Goal: Transaction & Acquisition: Purchase product/service

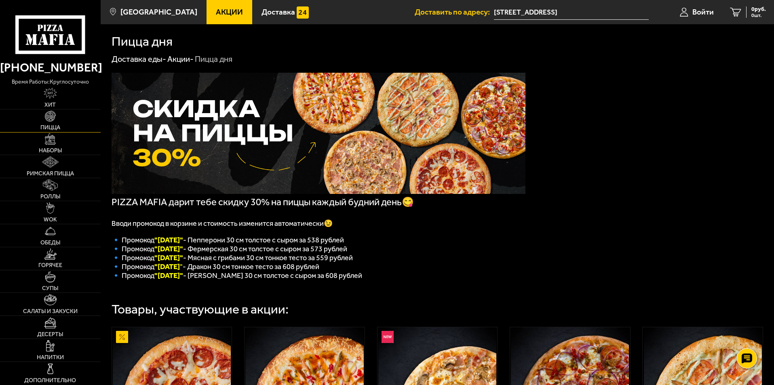
click at [52, 116] on img at bounding box center [50, 116] width 11 height 11
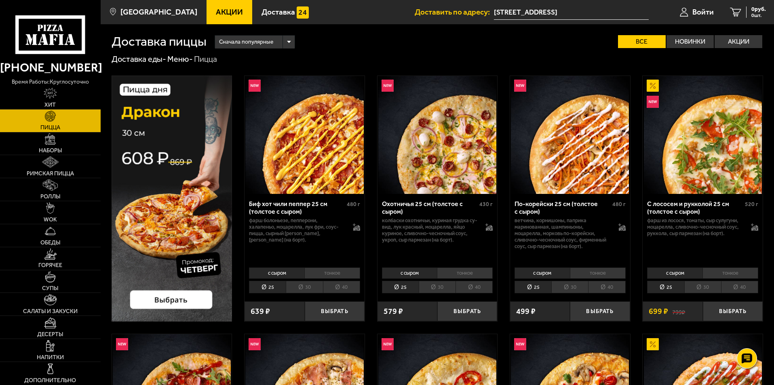
click at [304, 283] on li "30" at bounding box center [304, 287] width 37 height 13
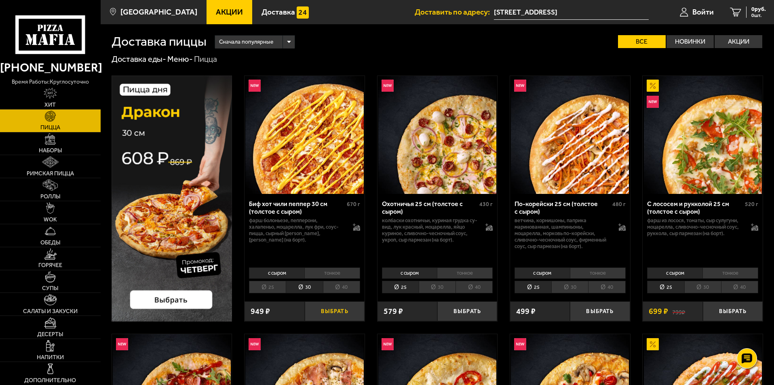
click at [333, 311] on button "Выбрать" at bounding box center [335, 312] width 60 height 20
click at [436, 288] on li "30" at bounding box center [437, 287] width 37 height 13
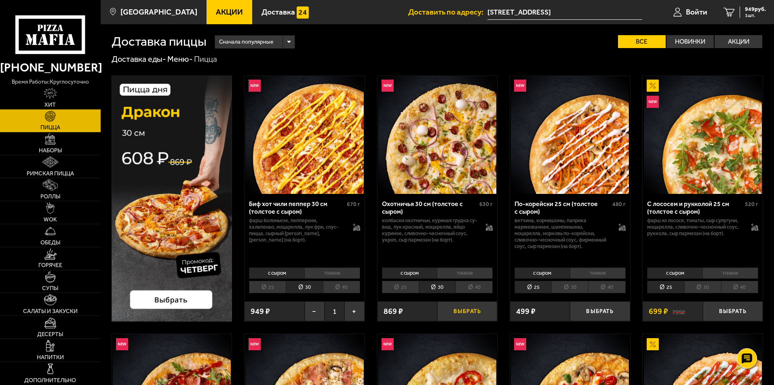
click at [460, 307] on button "Выбрать" at bounding box center [467, 312] width 60 height 20
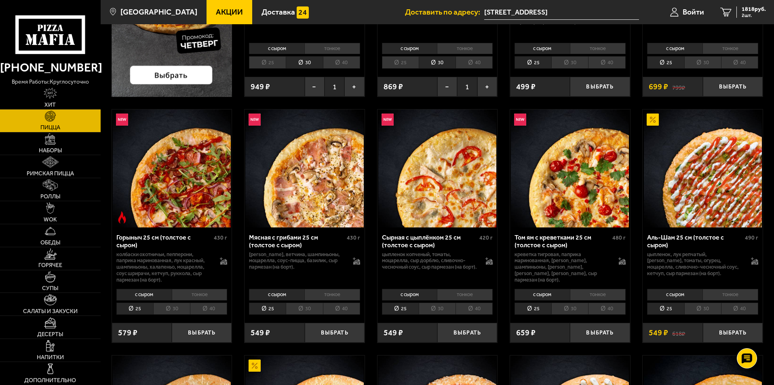
scroll to position [242, 0]
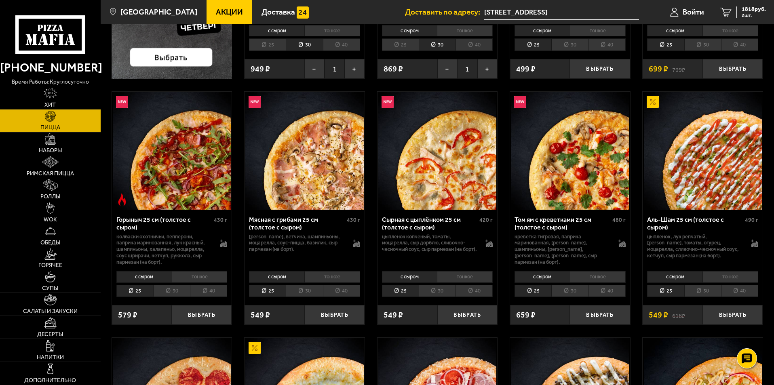
click at [438, 288] on li "30" at bounding box center [437, 291] width 37 height 13
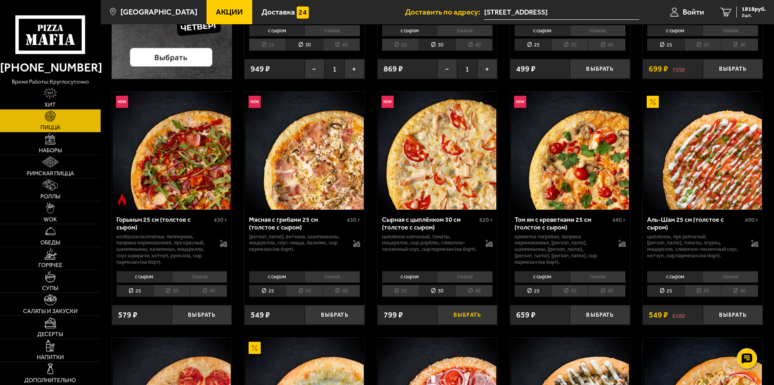
click at [455, 312] on button "Выбрать" at bounding box center [467, 315] width 60 height 20
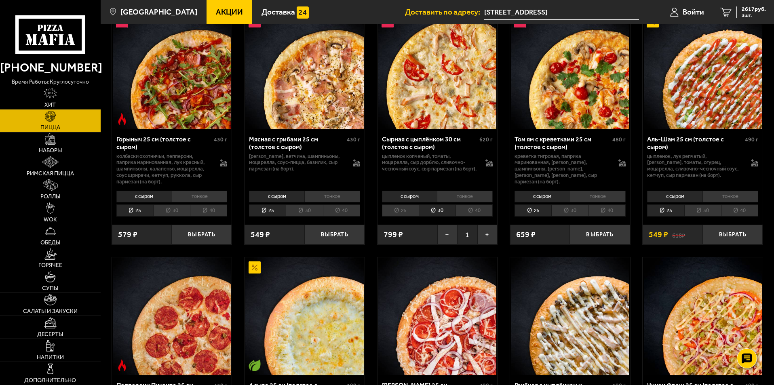
scroll to position [323, 0]
click at [307, 214] on li "30" at bounding box center [304, 210] width 37 height 13
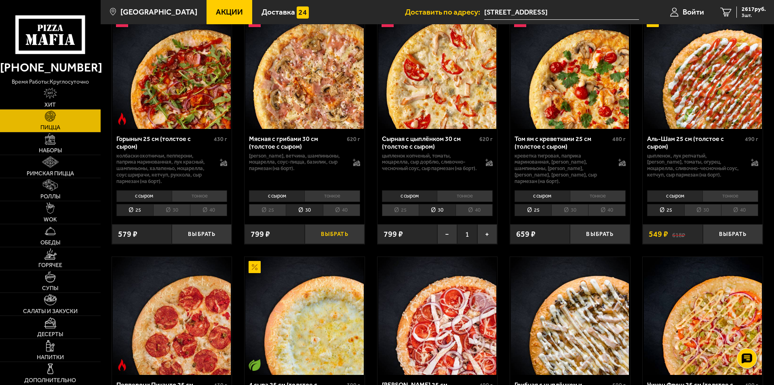
click at [329, 231] on button "Выбрать" at bounding box center [335, 234] width 60 height 20
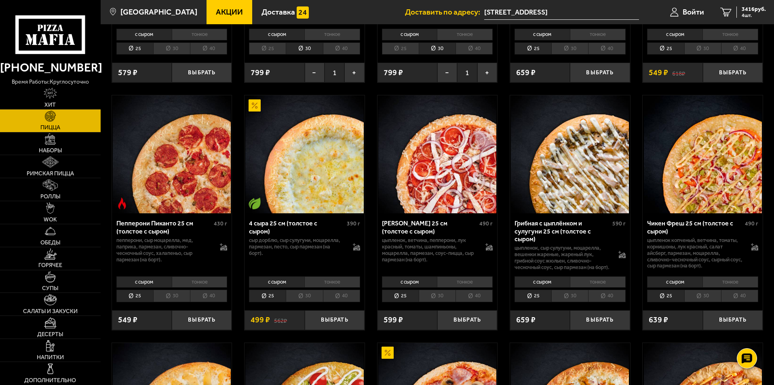
scroll to position [525, 0]
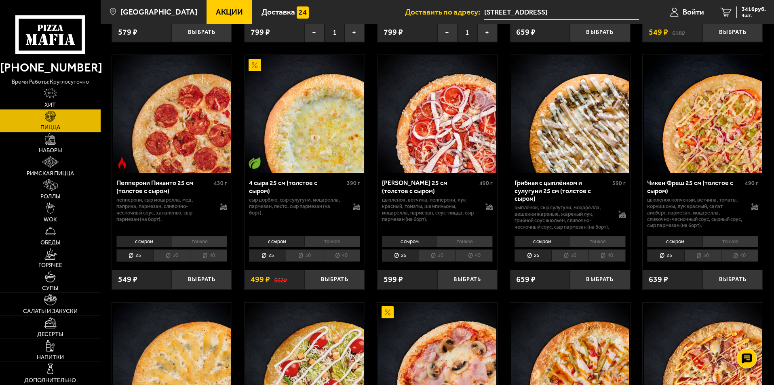
click at [173, 262] on li "30" at bounding box center [171, 255] width 37 height 13
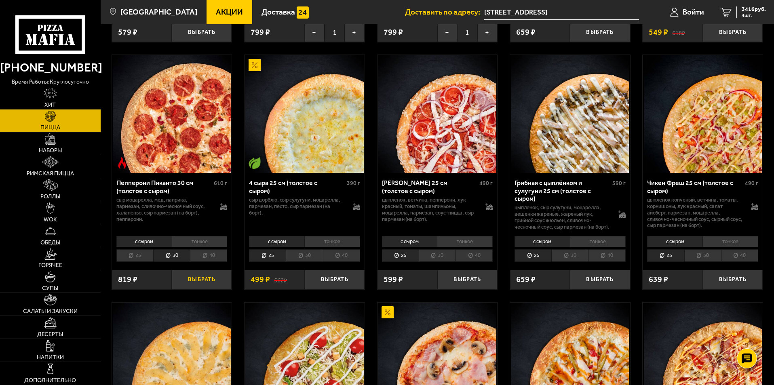
click at [194, 287] on button "Выбрать" at bounding box center [202, 280] width 60 height 20
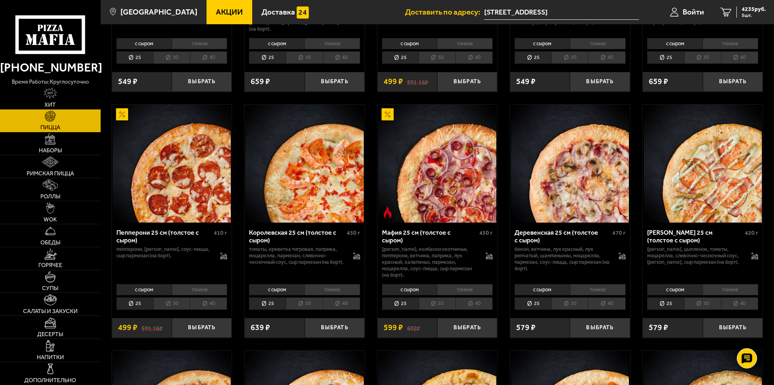
scroll to position [970, 0]
click at [170, 302] on li "30" at bounding box center [171, 303] width 37 height 13
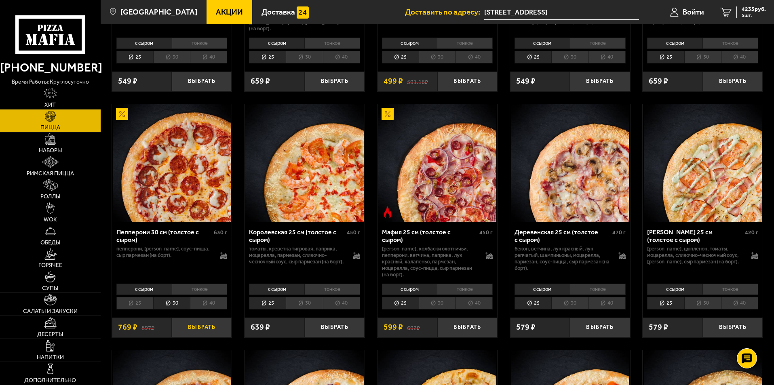
click at [191, 331] on button "Выбрать" at bounding box center [202, 328] width 60 height 20
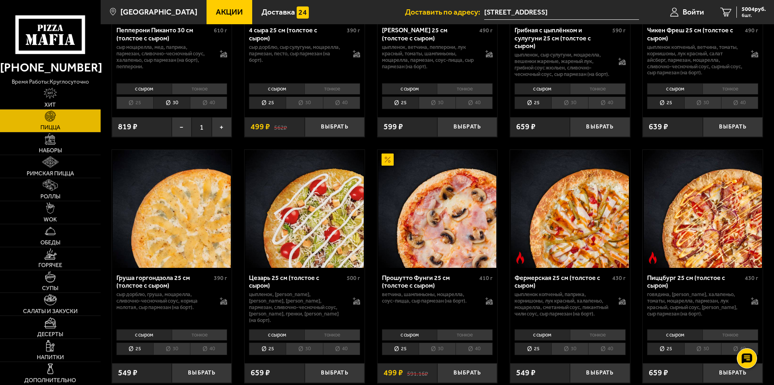
scroll to position [525, 0]
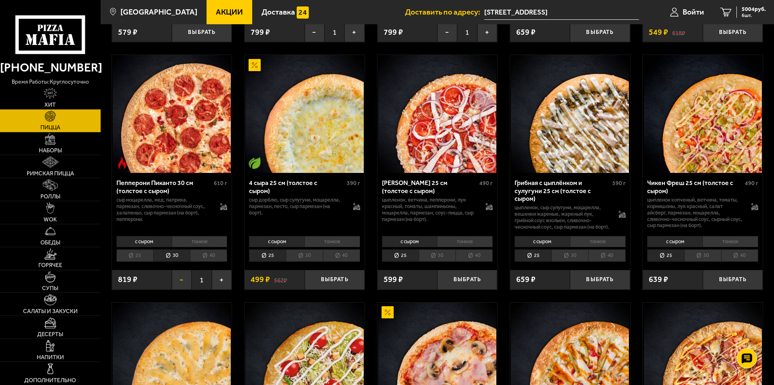
click at [185, 283] on button "−" at bounding box center [182, 280] width 20 height 20
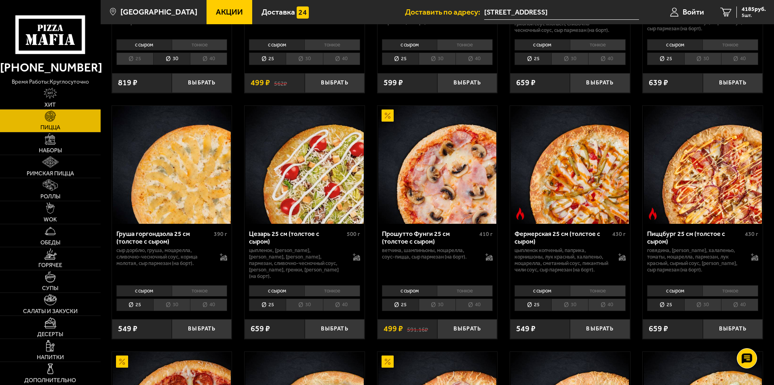
scroll to position [727, 0]
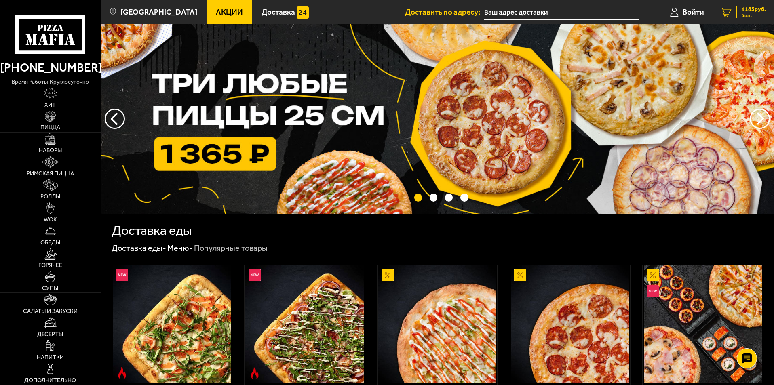
click at [747, 8] on span "4185 руб." at bounding box center [754, 9] width 24 height 6
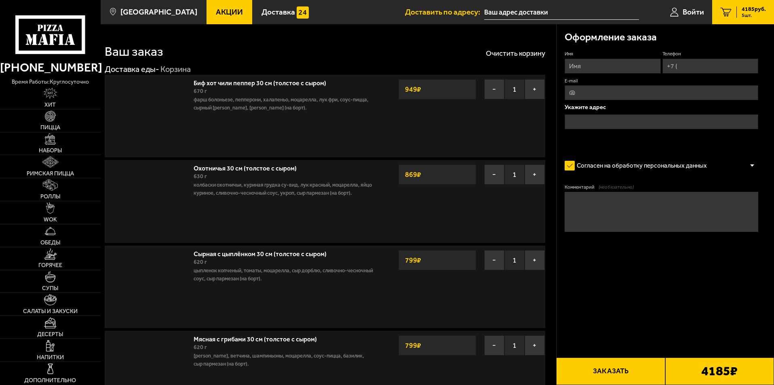
type input "[STREET_ADDRESS]"
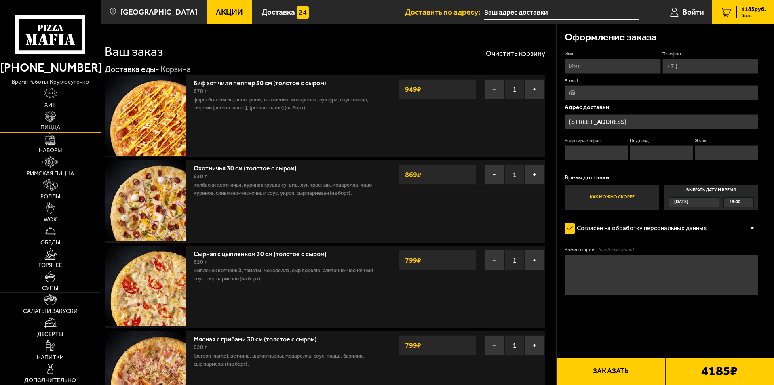
click at [48, 118] on img at bounding box center [50, 116] width 11 height 11
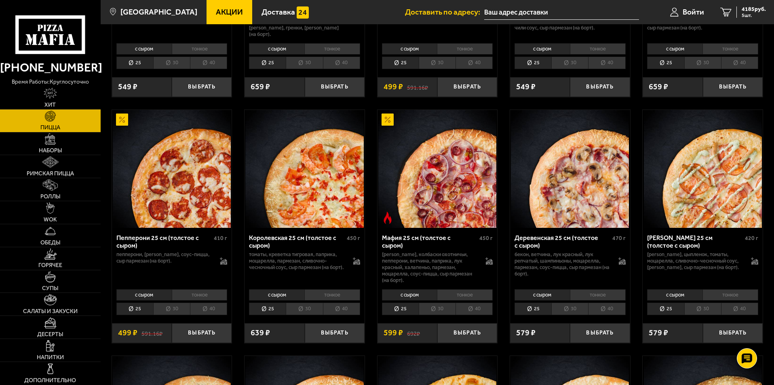
scroll to position [970, 0]
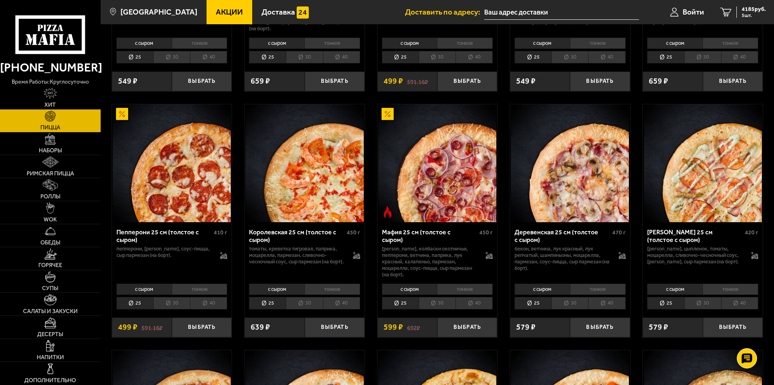
click at [164, 307] on li "30" at bounding box center [171, 303] width 37 height 13
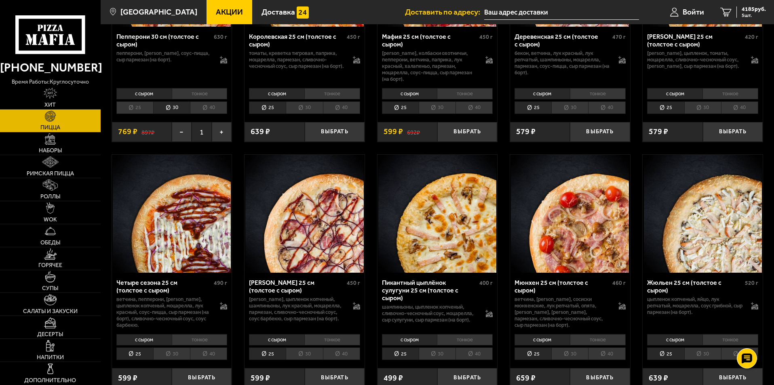
scroll to position [1212, 0]
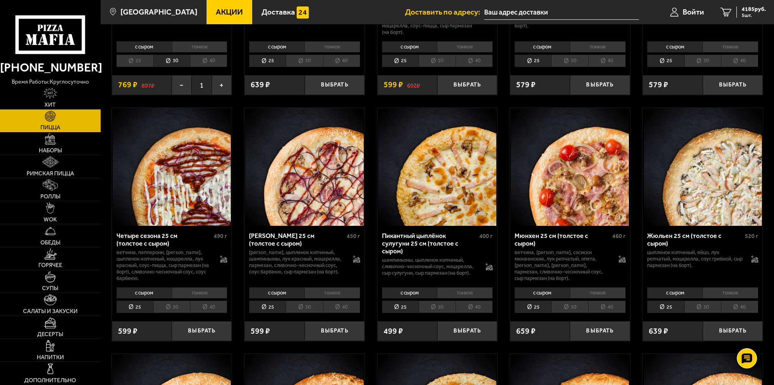
click at [570, 308] on li "30" at bounding box center [569, 307] width 37 height 13
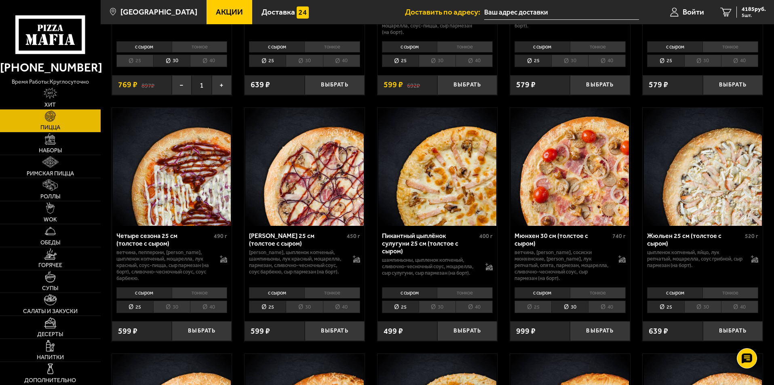
click at [433, 306] on li "30" at bounding box center [437, 307] width 37 height 13
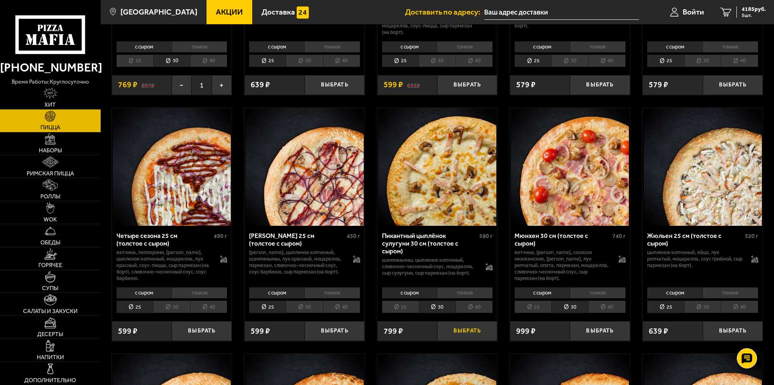
click at [468, 334] on button "Выбрать" at bounding box center [467, 331] width 60 height 20
click at [745, 12] on span "4984 руб." at bounding box center [754, 9] width 24 height 6
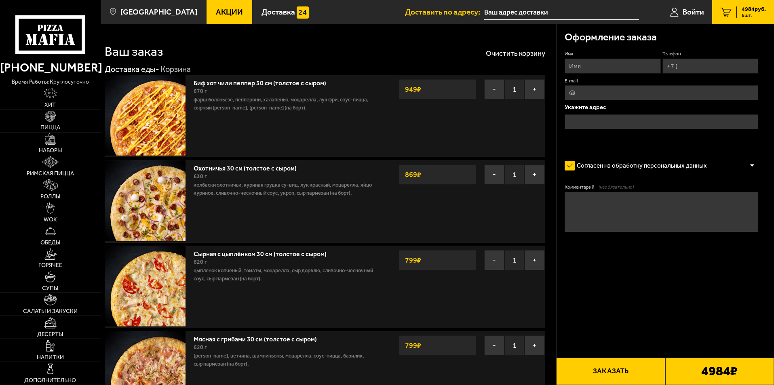
type input "[STREET_ADDRESS]"
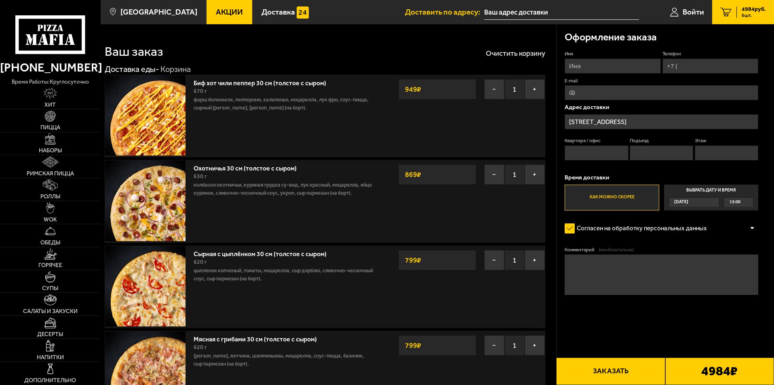
click at [696, 200] on div "Сегодня" at bounding box center [690, 202] width 42 height 9
click at [0, 0] on input "Выбрать дату и время Сегодня 15:00" at bounding box center [0, 0] width 0 height 0
click at [695, 202] on div "Сегодня" at bounding box center [690, 202] width 42 height 9
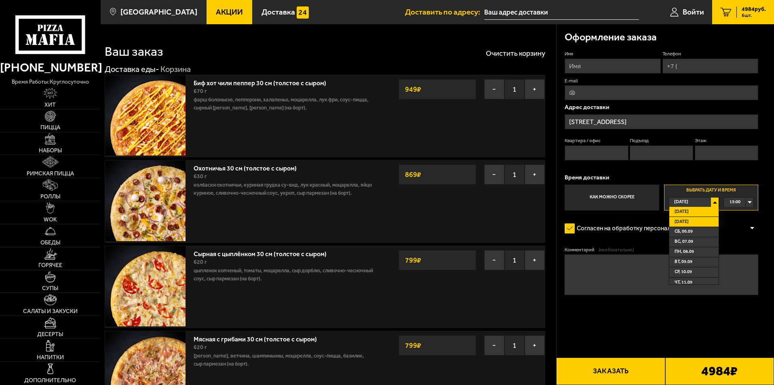
click at [694, 219] on li "Завтра" at bounding box center [693, 222] width 49 height 10
click at [746, 202] on div "00:00" at bounding box center [739, 202] width 30 height 9
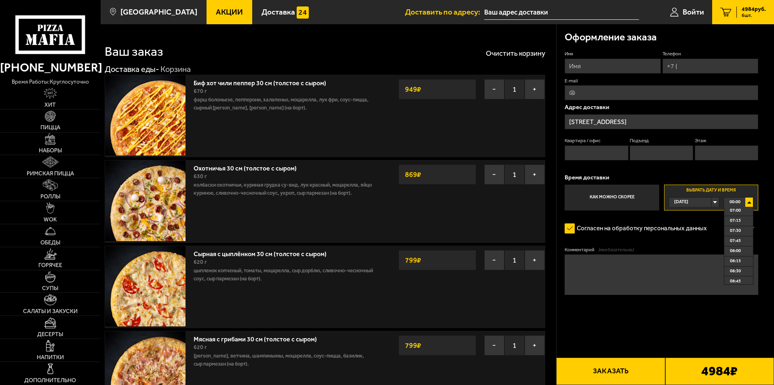
scroll to position [323, 0]
click at [740, 239] on span "08:45" at bounding box center [735, 240] width 11 height 9
click at [724, 228] on div "Согласен на обработку персональных данных" at bounding box center [662, 229] width 194 height 16
click at [638, 67] on input "Имя" at bounding box center [613, 66] width 96 height 15
type input "Ольга"
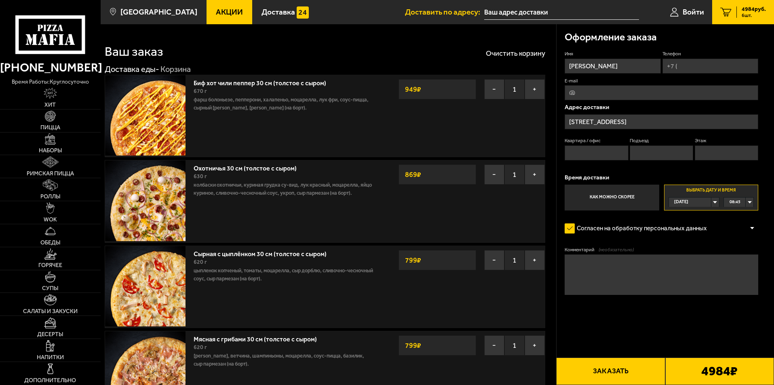
click at [708, 62] on input "Телефон" at bounding box center [710, 66] width 96 height 15
type input "+7 (911) 787-23-23"
click at [708, 38] on div "Оформление заказа" at bounding box center [662, 37] width 194 height 26
click at [694, 9] on span "Войти" at bounding box center [693, 12] width 21 height 8
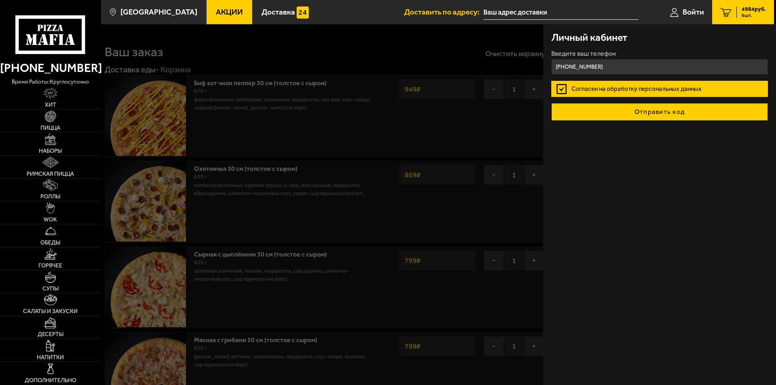
type input "+7 (911) 787-23-23"
click at [678, 109] on button "Отправить код" at bounding box center [659, 112] width 217 height 18
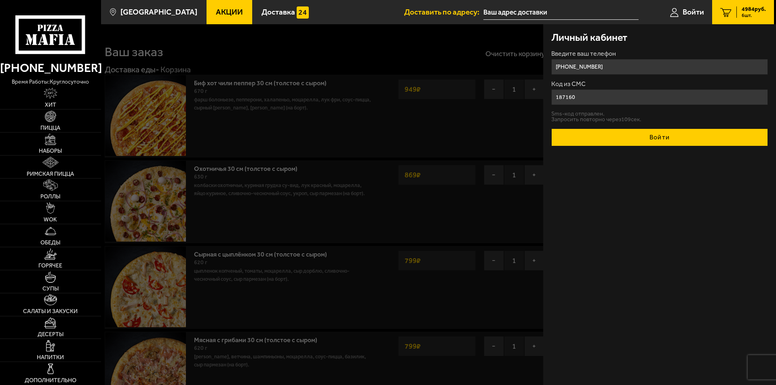
type input "187160"
click at [667, 135] on button "Войти" at bounding box center [659, 138] width 217 height 18
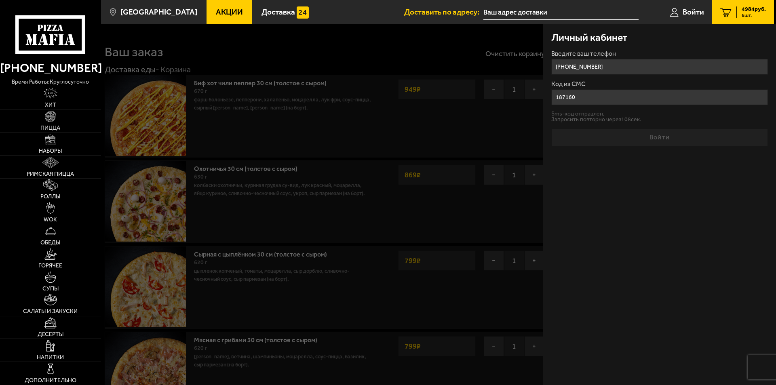
type input "+7 (911) 787-23-23"
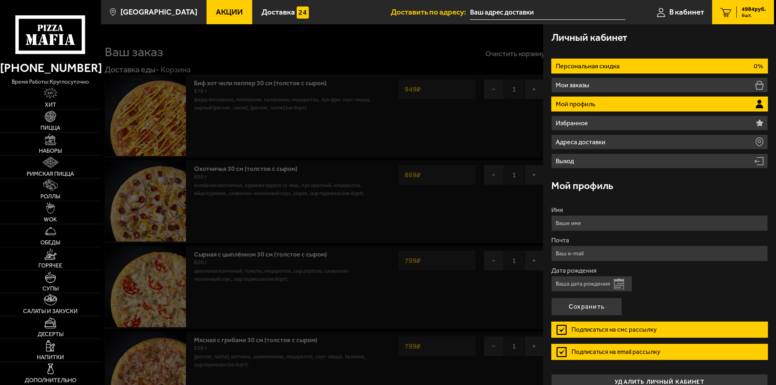
click at [664, 67] on li "Персональная скидка 0%" at bounding box center [659, 66] width 217 height 15
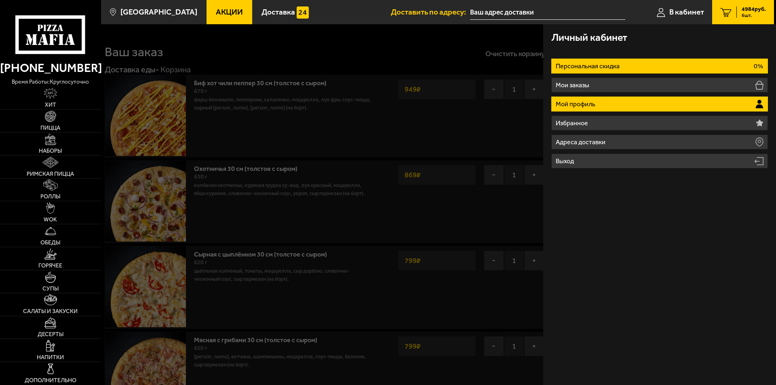
click at [664, 99] on li "Мой профиль" at bounding box center [659, 104] width 217 height 15
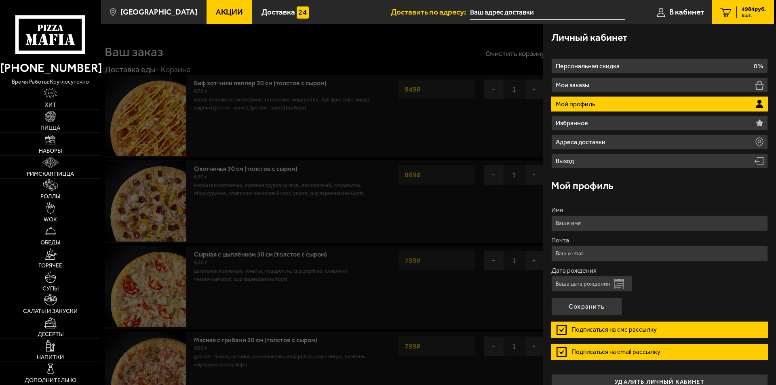
click at [639, 222] on input "Имя" at bounding box center [659, 223] width 217 height 16
type input "Ольга"
click at [623, 252] on input "Почта" at bounding box center [659, 254] width 217 height 16
type input "bambi84@gmail.com"
click at [602, 283] on input "Дата рождения" at bounding box center [591, 284] width 81 height 16
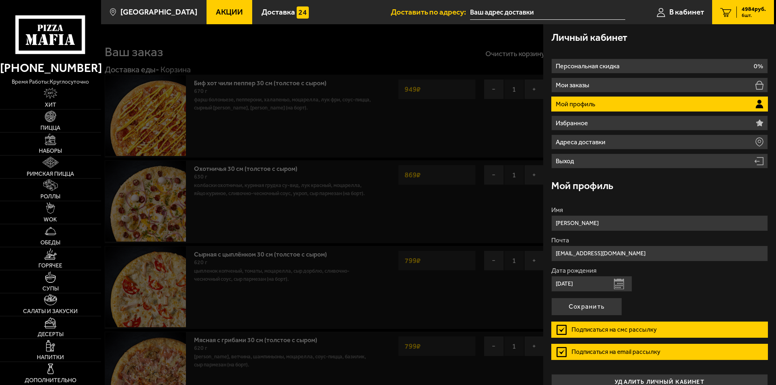
type input "12.10.1984"
click at [562, 350] on label "Подписаться на email рассылку" at bounding box center [659, 352] width 217 height 16
click at [0, 0] on input "Подписаться на email рассылку" at bounding box center [0, 0] width 0 height 0
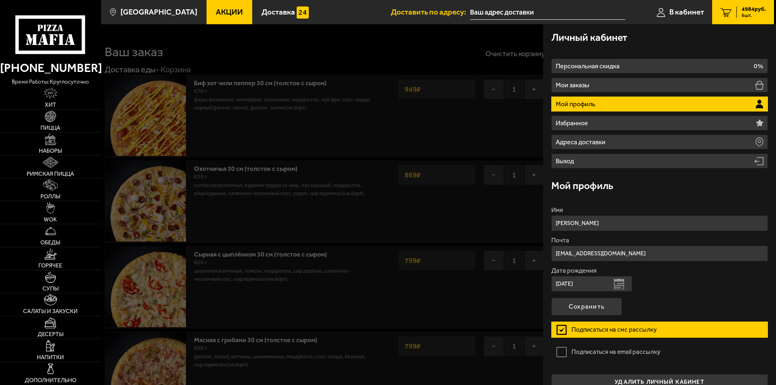
click at [561, 330] on label "Подписаться на смс рассылку" at bounding box center [659, 330] width 217 height 16
click at [0, 0] on input "Подписаться на смс рассылку" at bounding box center [0, 0] width 0 height 0
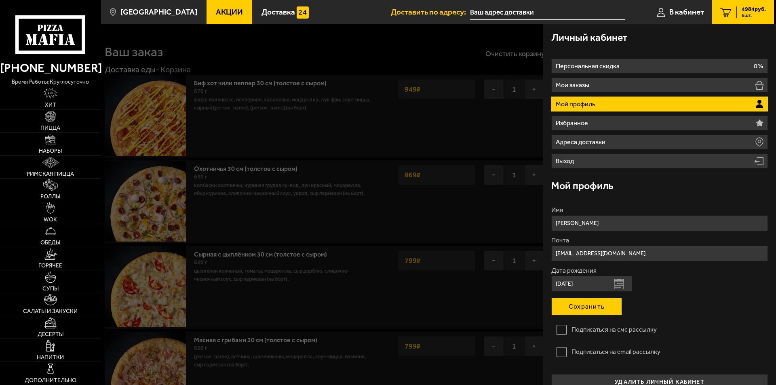
click at [573, 310] on button "Сохранить" at bounding box center [586, 307] width 71 height 18
type input "+7 (911) 787-23-23"
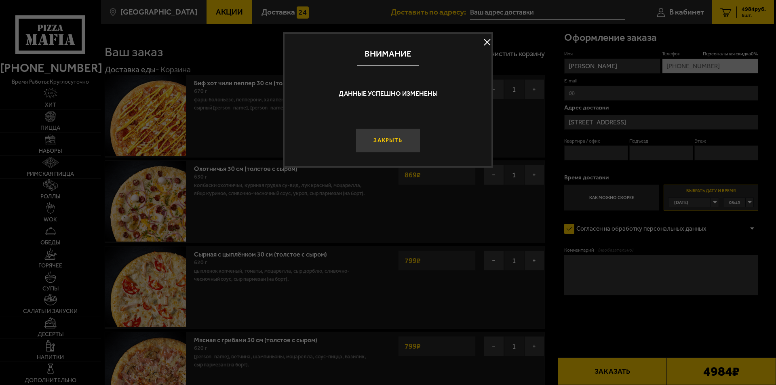
click at [386, 138] on button "Закрыть" at bounding box center [388, 141] width 65 height 24
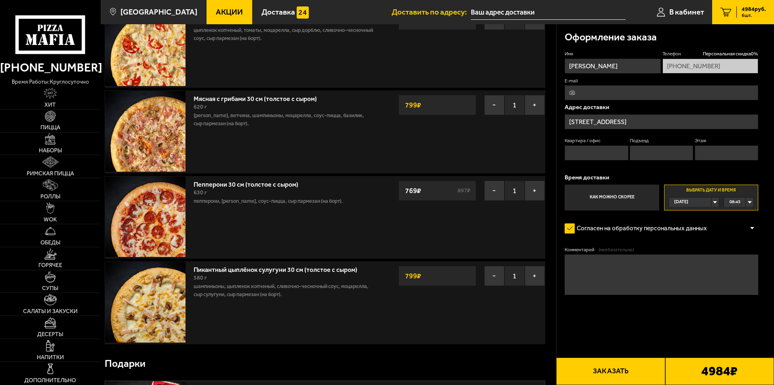
scroll to position [242, 0]
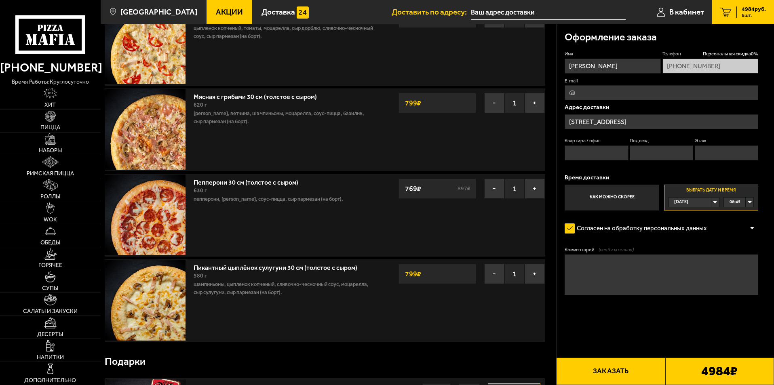
click at [618, 365] on button "Заказать" at bounding box center [610, 371] width 109 height 27
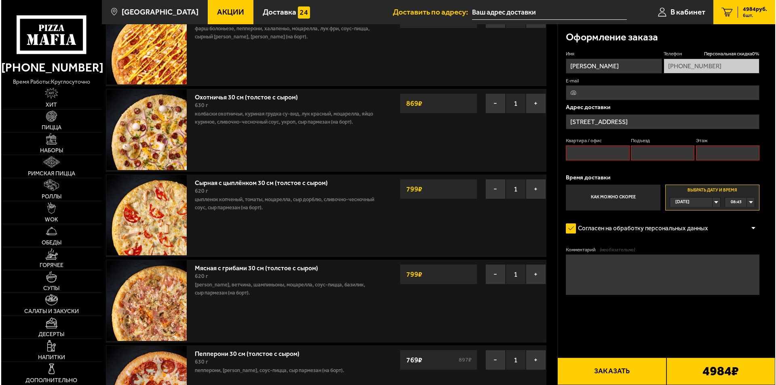
scroll to position [69, 0]
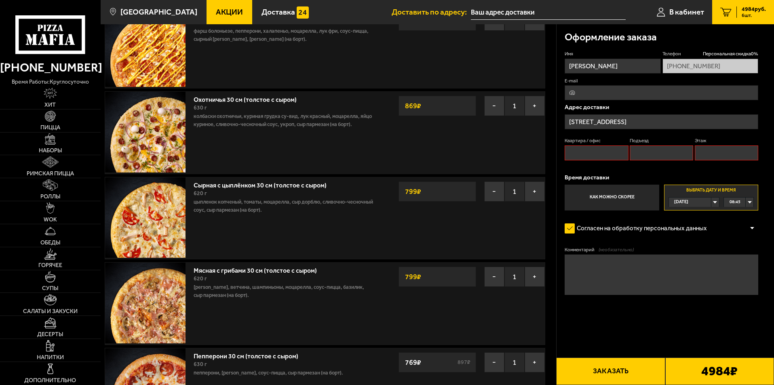
click at [580, 151] on input "Квартира / офис" at bounding box center [596, 152] width 63 height 15
type input "11"
click at [655, 157] on input "Подъезд" at bounding box center [661, 152] width 63 height 15
type input "1"
click at [707, 154] on input "Этаж" at bounding box center [726, 152] width 63 height 15
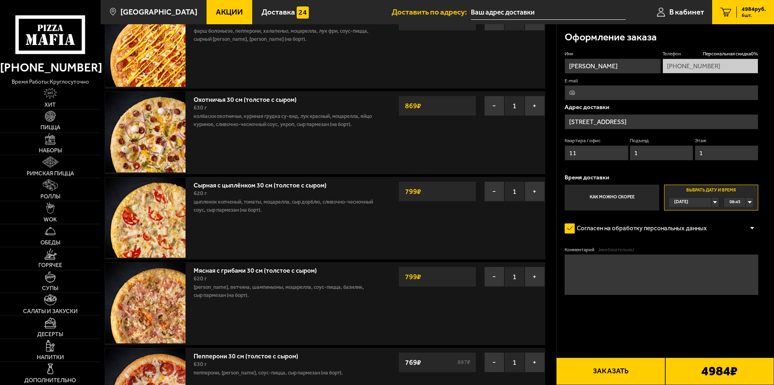
type input "1"
click at [685, 324] on form "Имя Ольга Телефон Персональная скидка 0 % +7 (911) 787-23-23 E-mail Адрес доста…" at bounding box center [662, 197] width 194 height 292
click at [614, 371] on button "Заказать" at bounding box center [610, 371] width 109 height 27
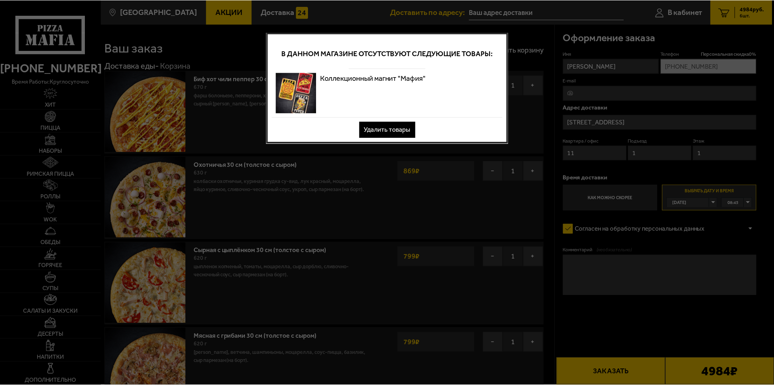
scroll to position [0, 0]
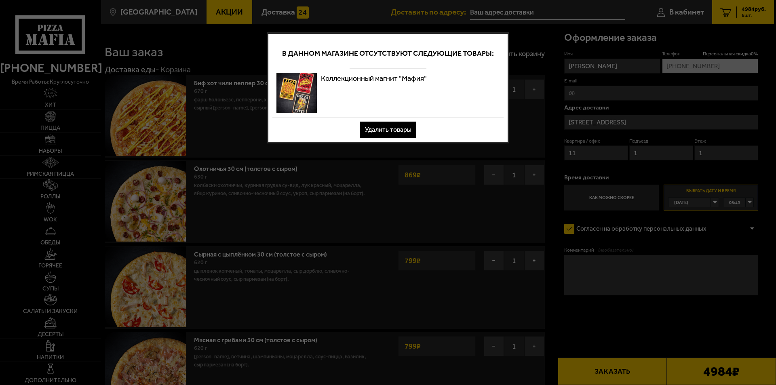
click at [383, 129] on button "Удалить товары" at bounding box center [388, 130] width 56 height 16
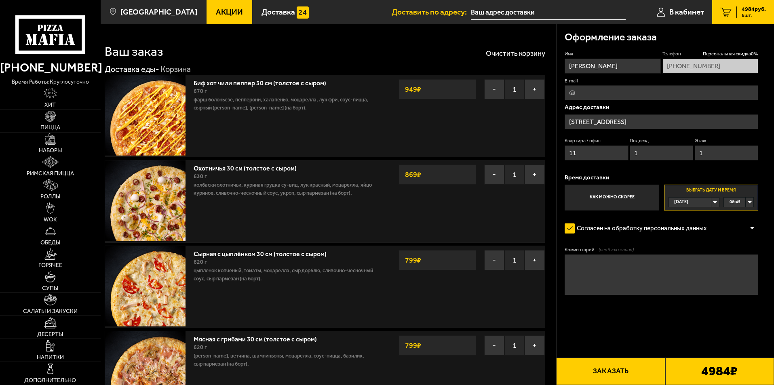
click at [620, 373] on button "Заказать" at bounding box center [610, 371] width 109 height 27
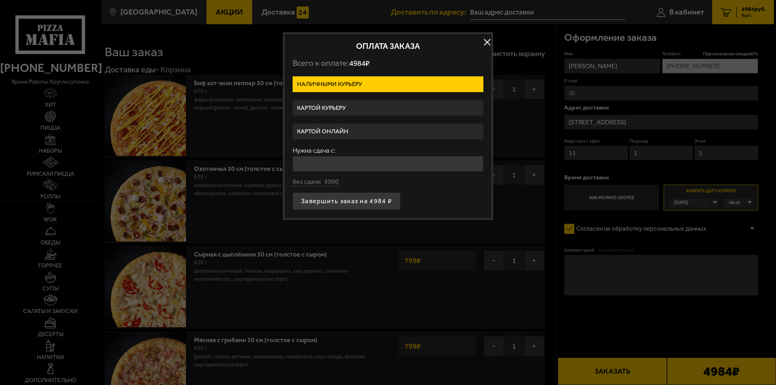
click at [386, 106] on label "Картой курьеру" at bounding box center [388, 108] width 191 height 16
click at [0, 0] on input "Картой курьеру" at bounding box center [0, 0] width 0 height 0
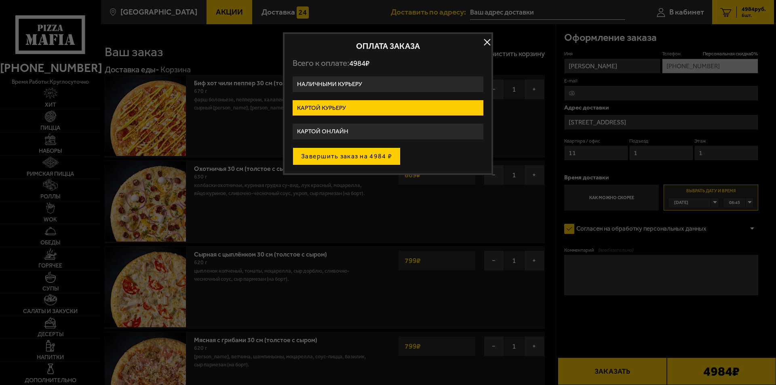
click at [356, 156] on button "Завершить заказ на 4984 ₽" at bounding box center [347, 157] width 108 height 18
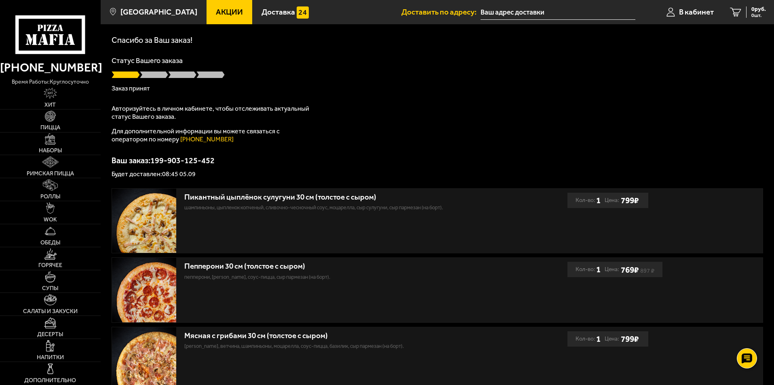
scroll to position [8, 0]
